Goal: Navigation & Orientation: Find specific page/section

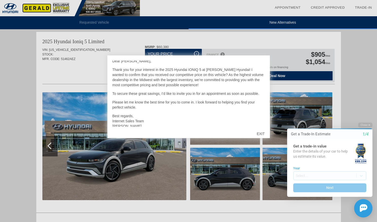
scroll to position [11, 0]
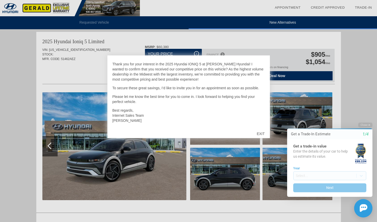
click at [262, 134] on div "EXIT" at bounding box center [261, 133] width 18 height 15
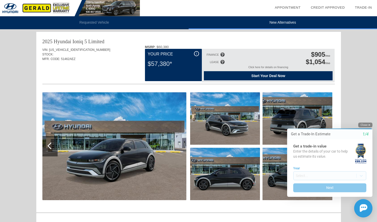
click at [368, 125] on button "Close" at bounding box center [366, 125] width 14 height 5
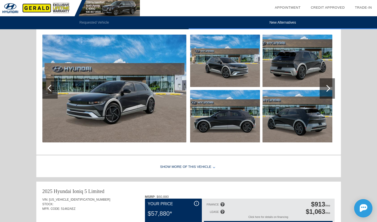
scroll to position [0, 0]
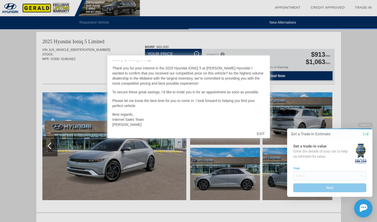
scroll to position [11, 0]
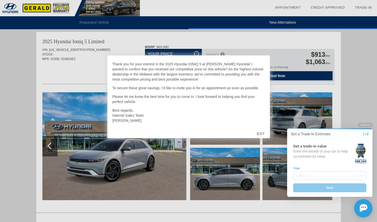
drag, startPoint x: 261, startPoint y: 134, endPoint x: 274, endPoint y: 131, distance: 13.8
click at [261, 132] on div "EXIT" at bounding box center [261, 133] width 18 height 15
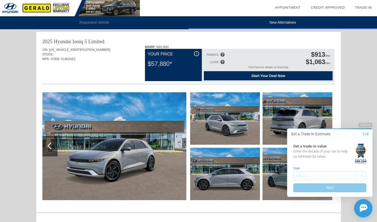
scroll to position [315, 0]
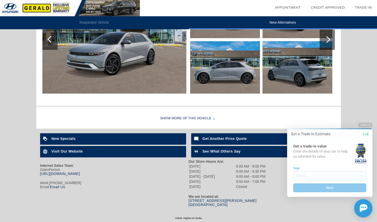
click at [65, 138] on b "New Specials" at bounding box center [64, 139] width 24 height 4
